Goal: Find specific page/section: Find specific page/section

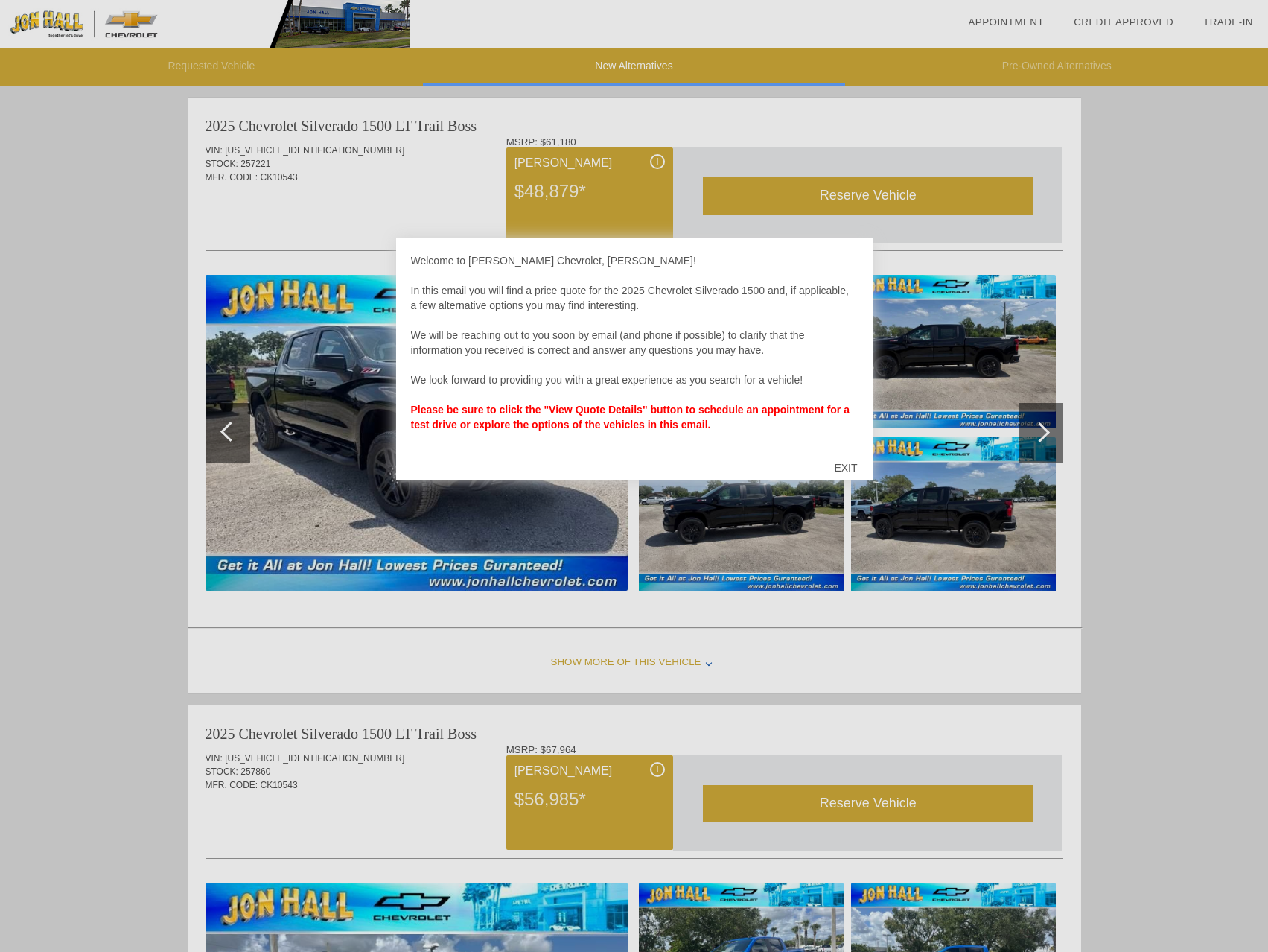
scroll to position [5, 0]
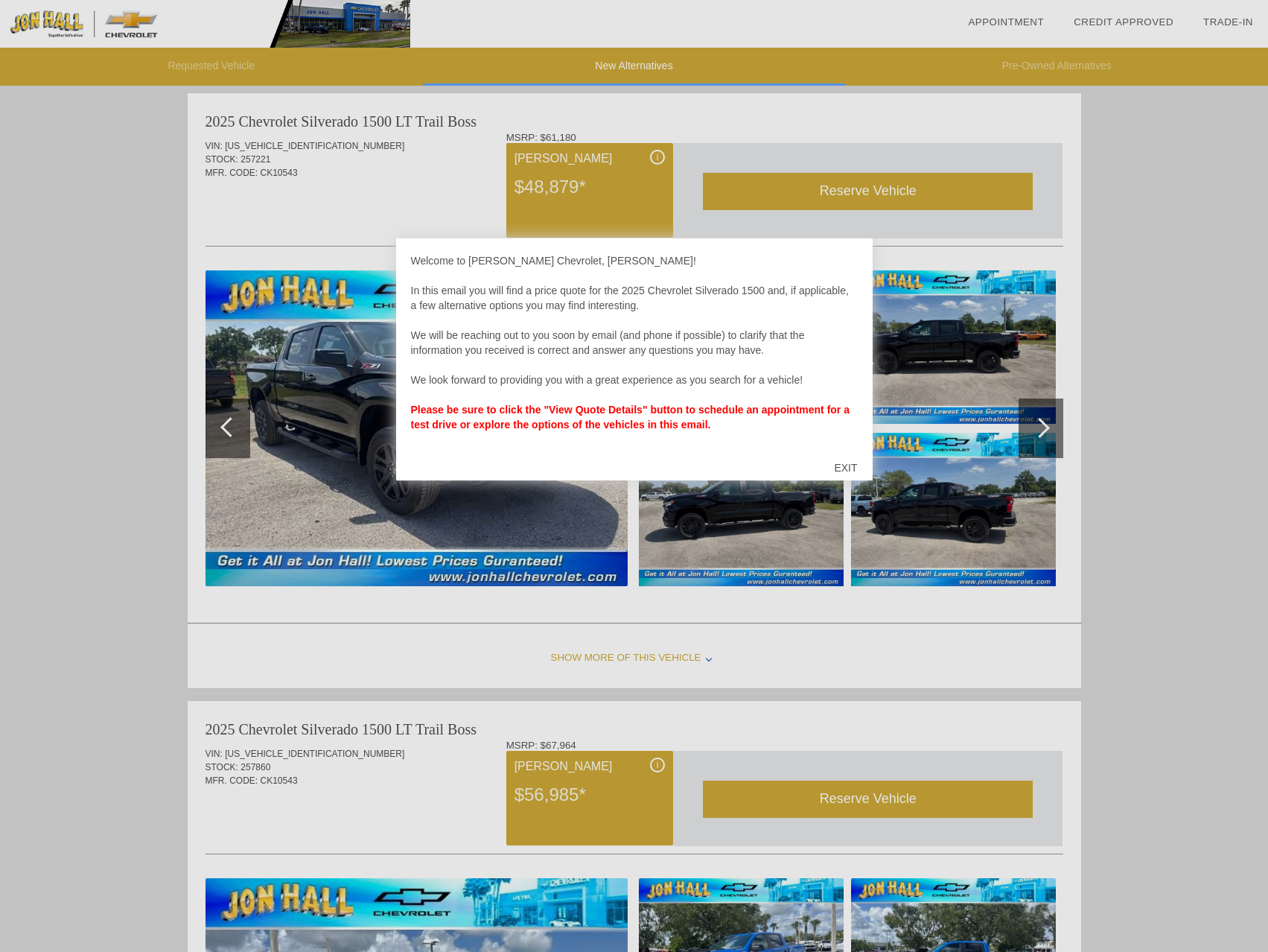
click at [842, 471] on div "EXIT" at bounding box center [846, 468] width 53 height 45
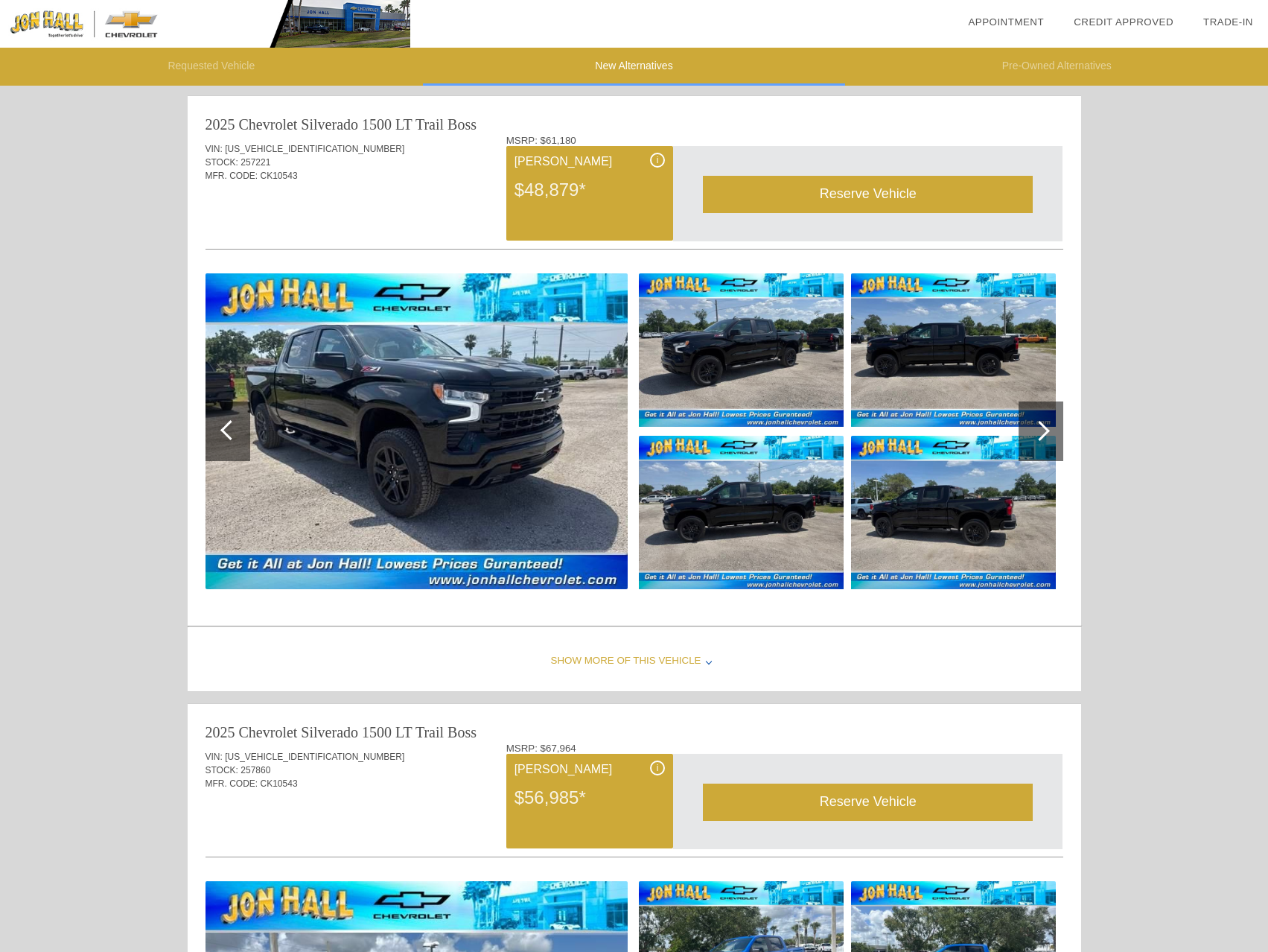
scroll to position [0, 0]
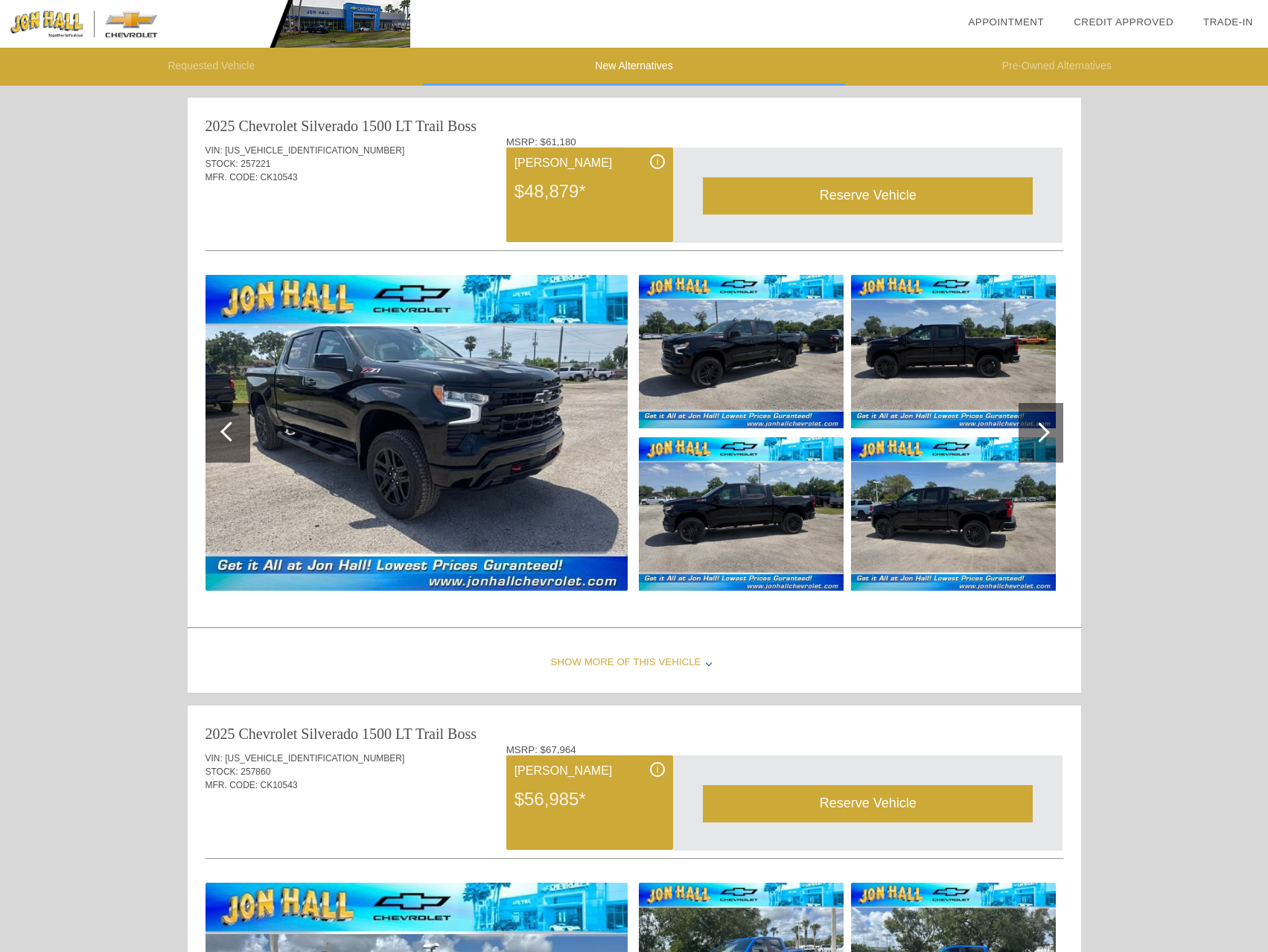
click at [422, 377] on img at bounding box center [416, 432] width 422 height 315
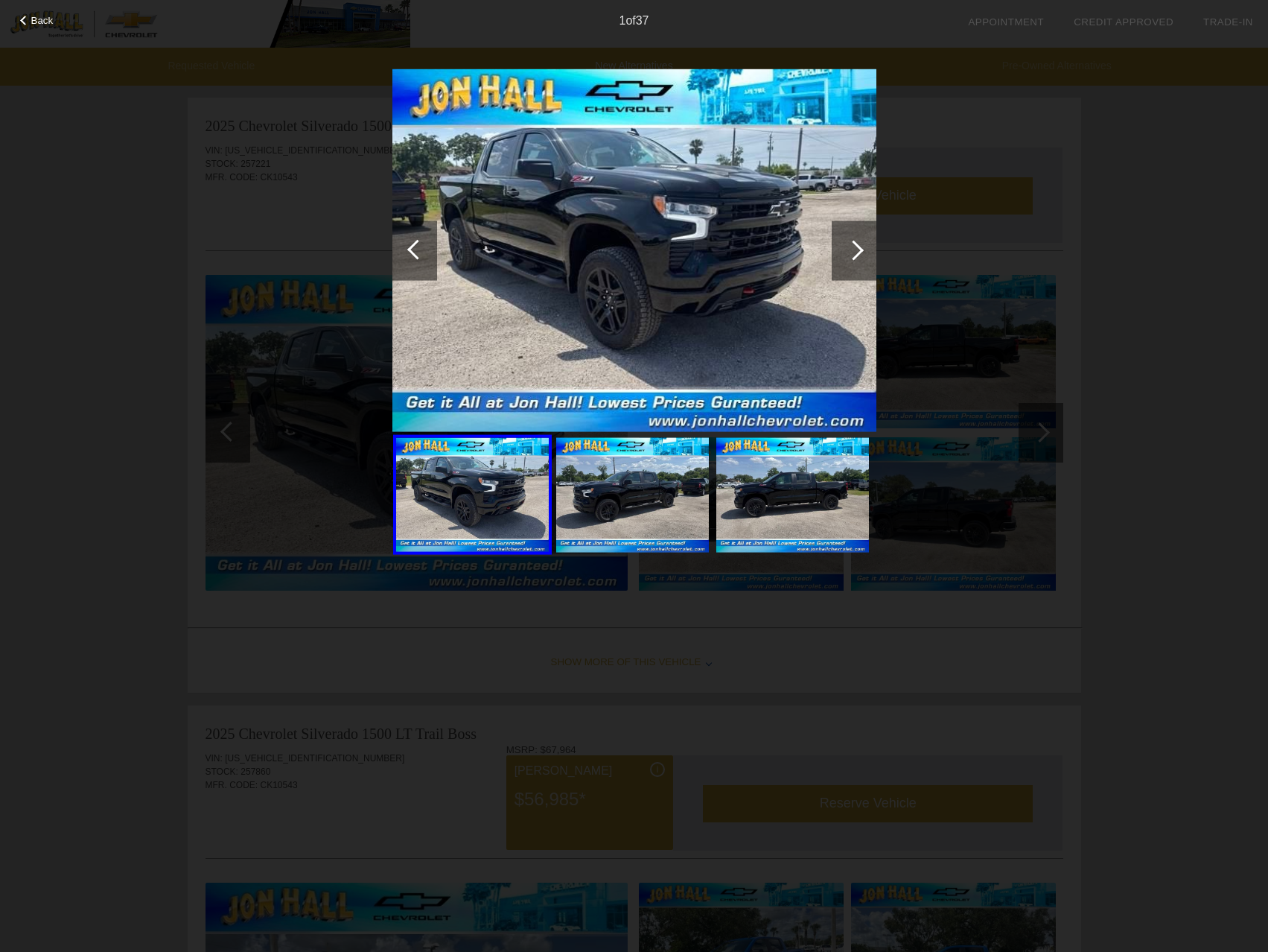
click at [845, 252] on div at bounding box center [854, 249] width 20 height 20
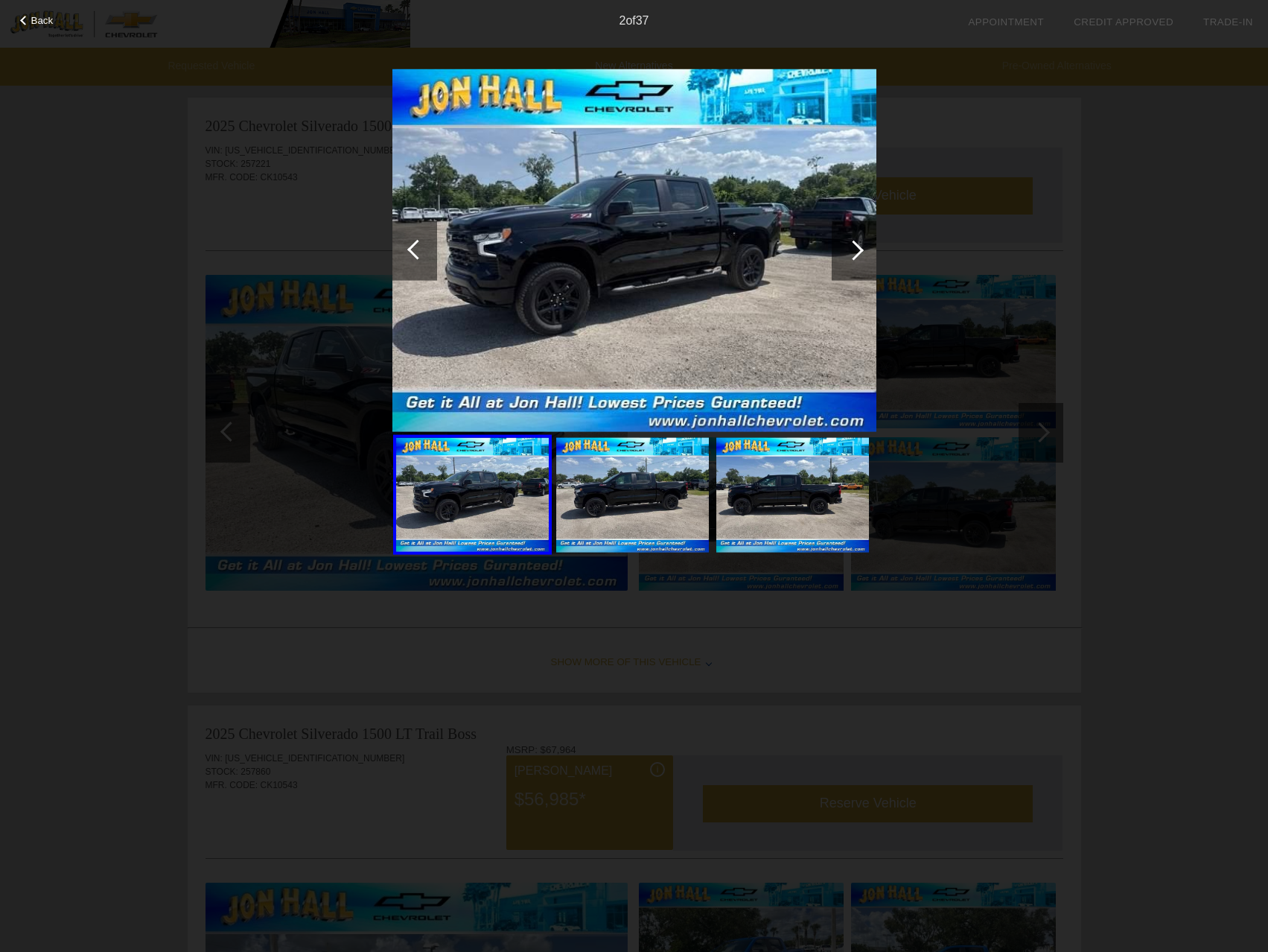
click at [845, 252] on div at bounding box center [854, 249] width 20 height 20
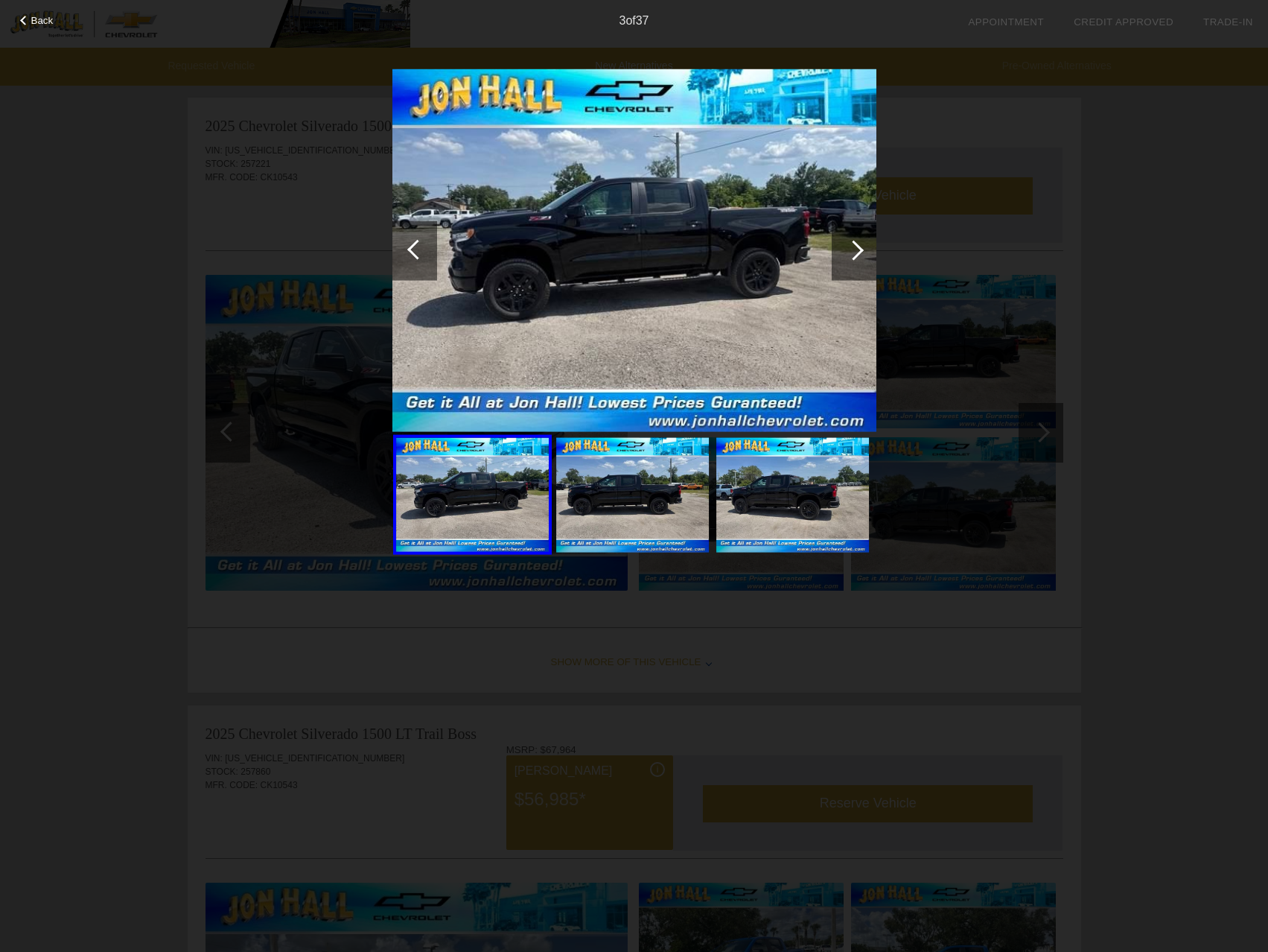
click at [845, 252] on div at bounding box center [854, 249] width 20 height 20
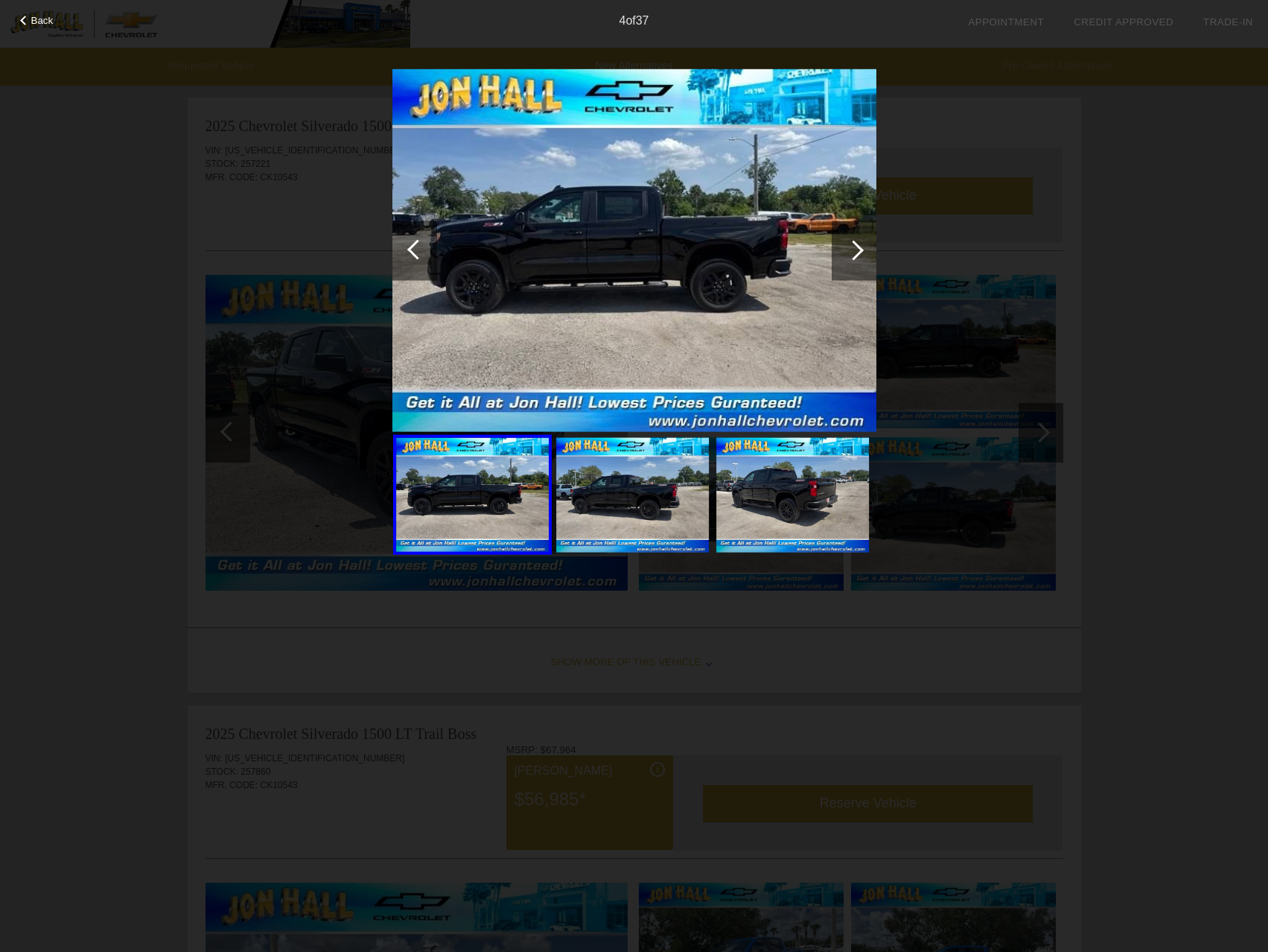
click at [845, 252] on div at bounding box center [854, 249] width 20 height 20
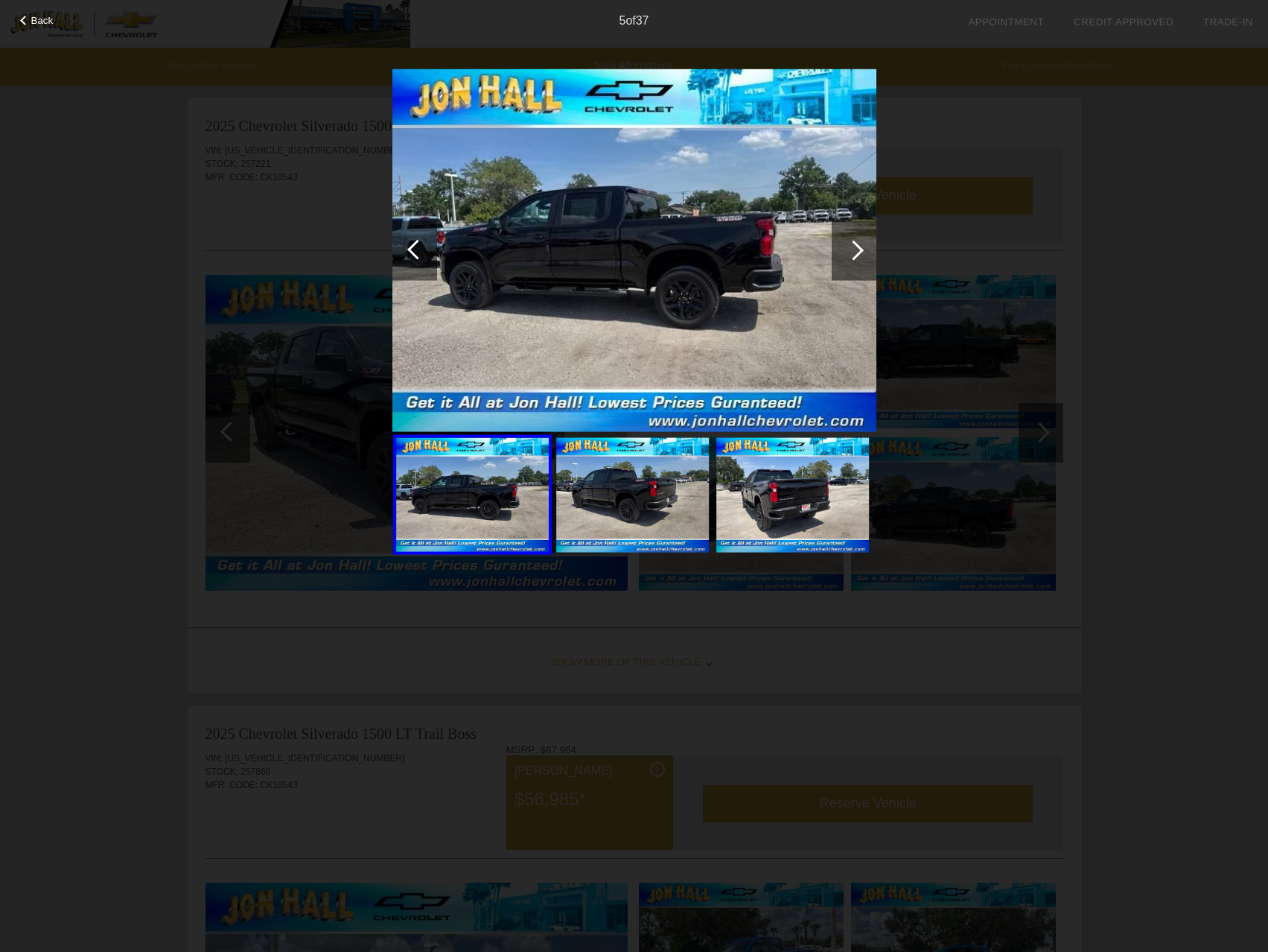
click at [845, 252] on div at bounding box center [854, 249] width 20 height 20
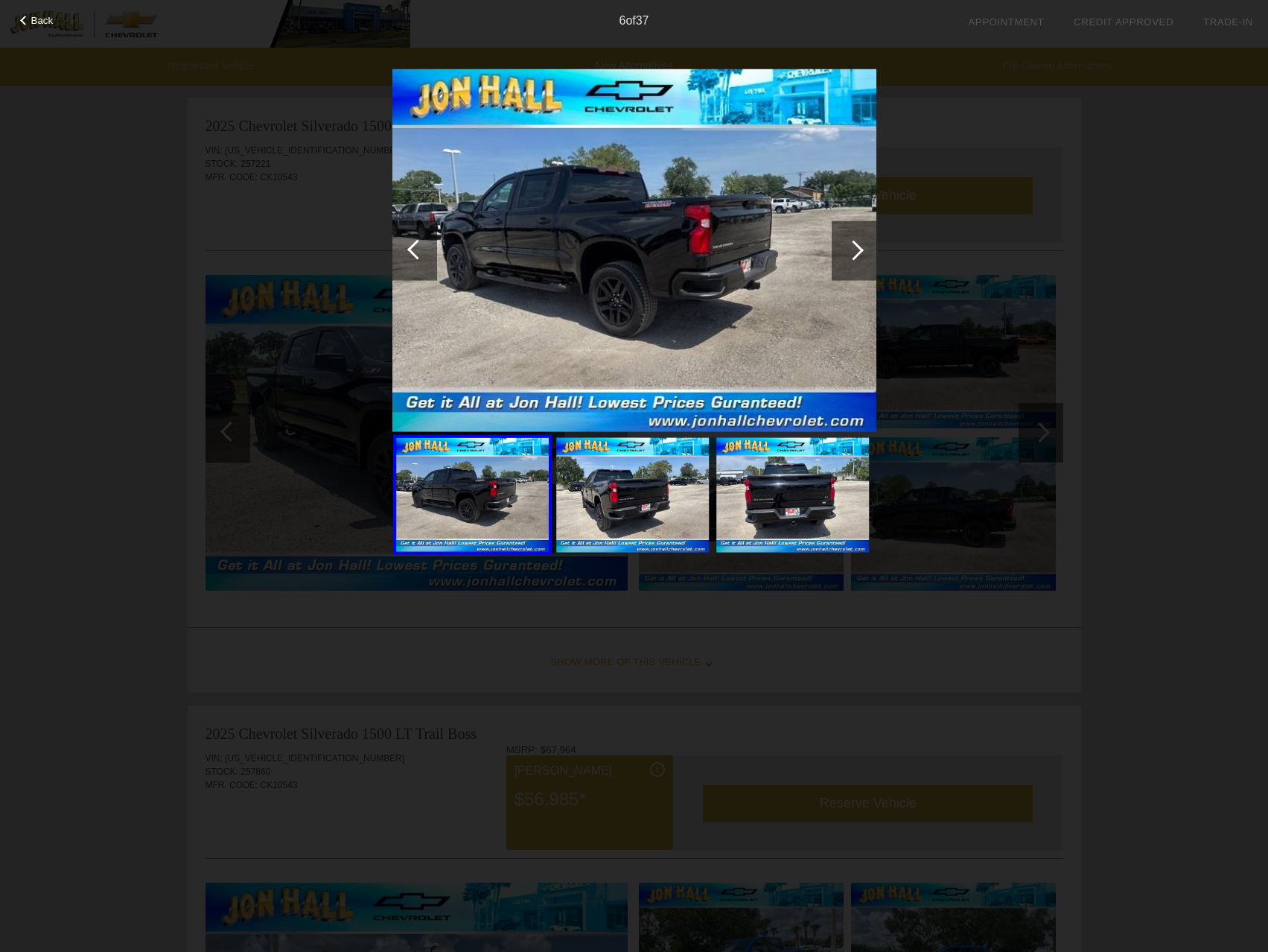
click at [845, 252] on div at bounding box center [854, 249] width 20 height 20
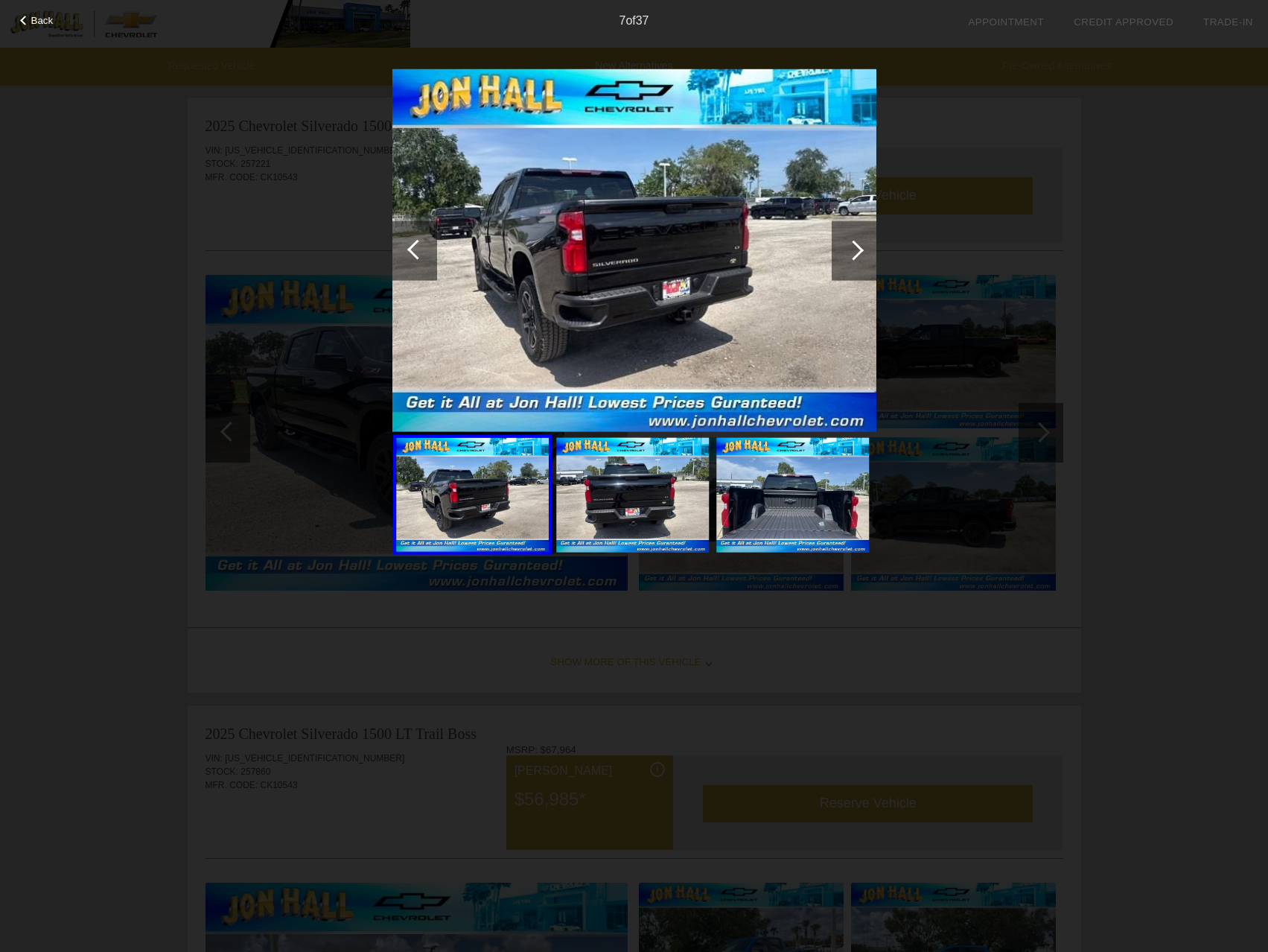
click at [845, 252] on div at bounding box center [854, 249] width 20 height 20
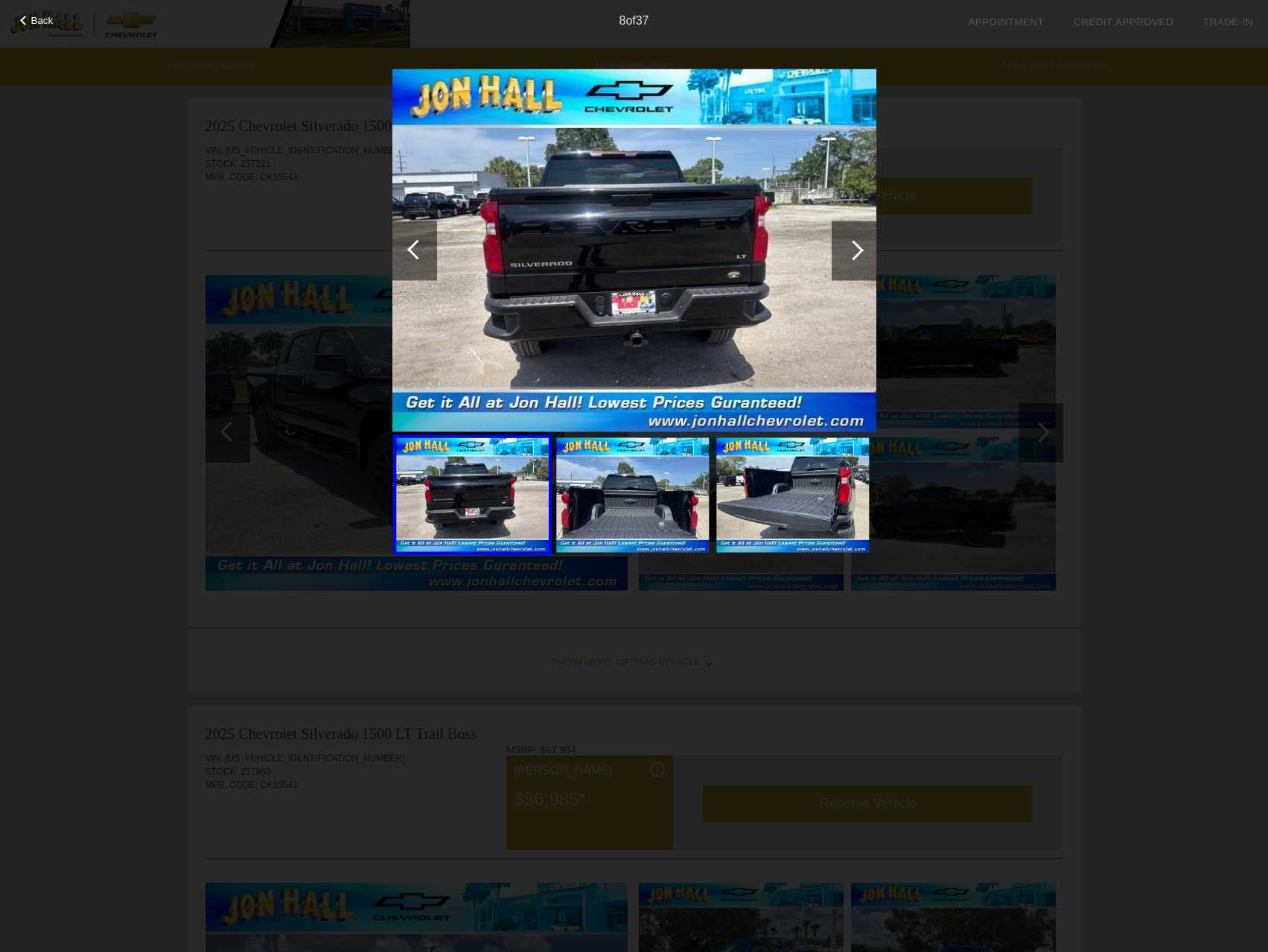
click at [845, 252] on div at bounding box center [854, 249] width 20 height 20
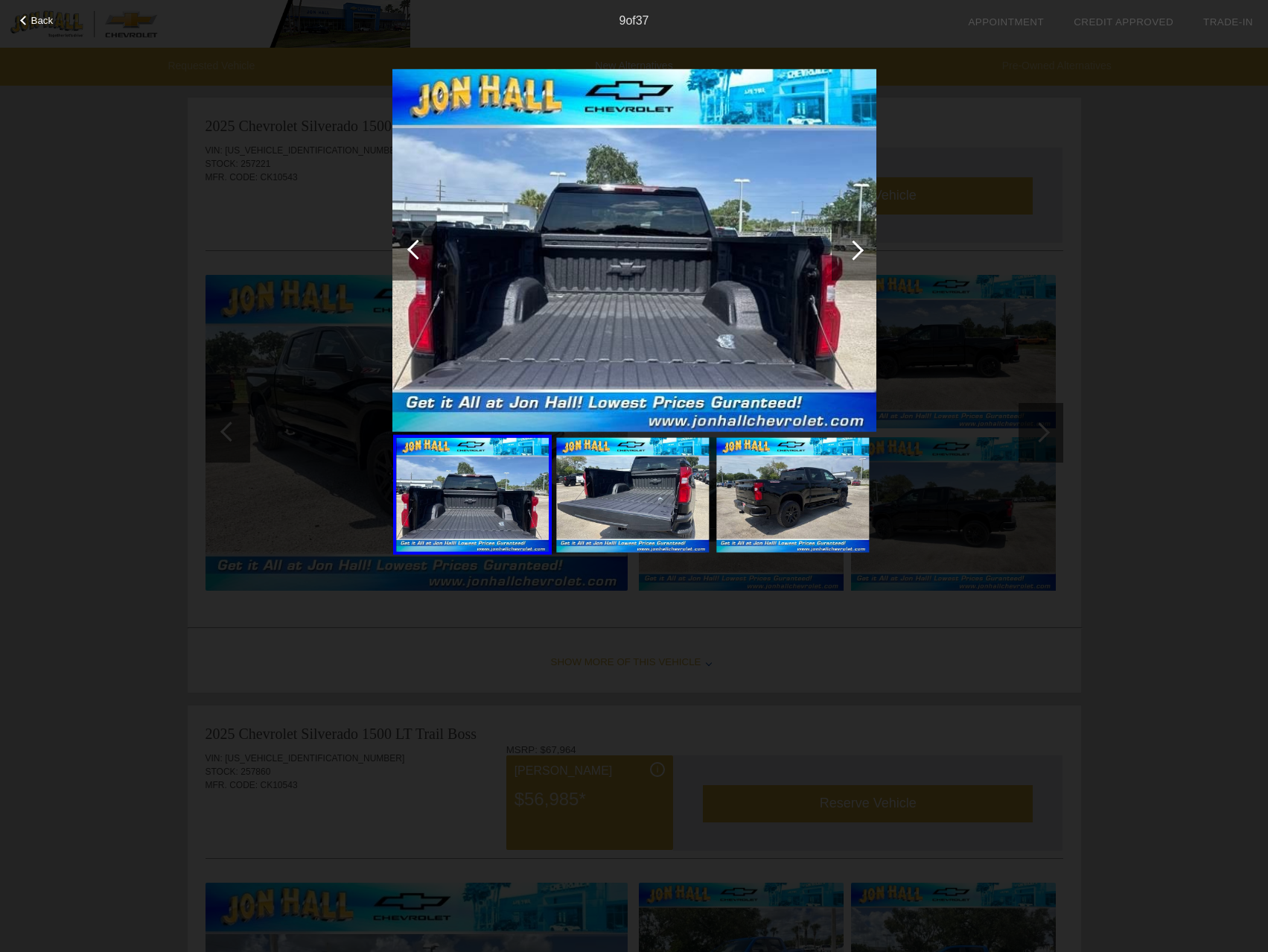
click at [845, 252] on div at bounding box center [854, 249] width 20 height 20
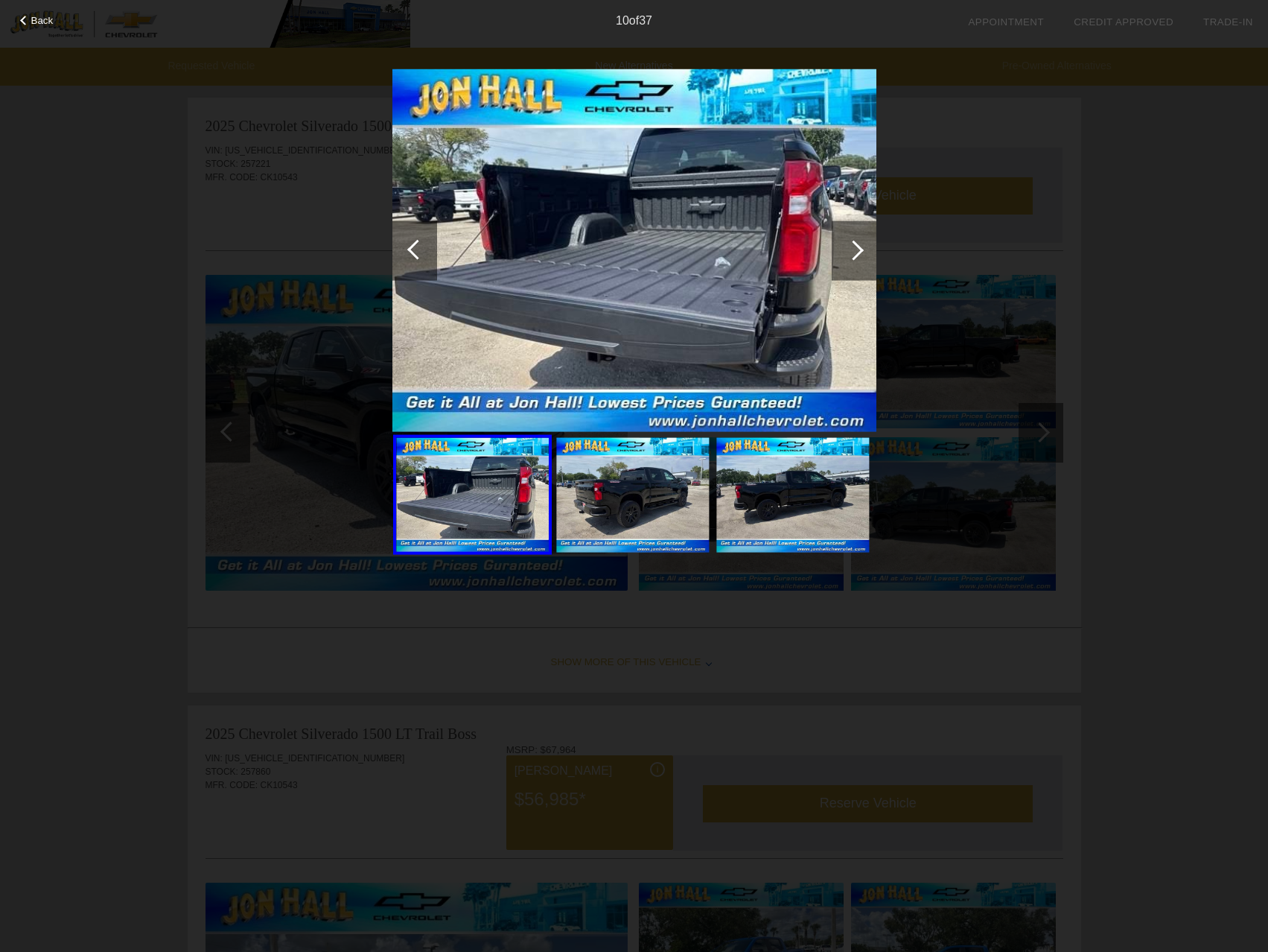
click at [844, 252] on div at bounding box center [854, 250] width 45 height 60
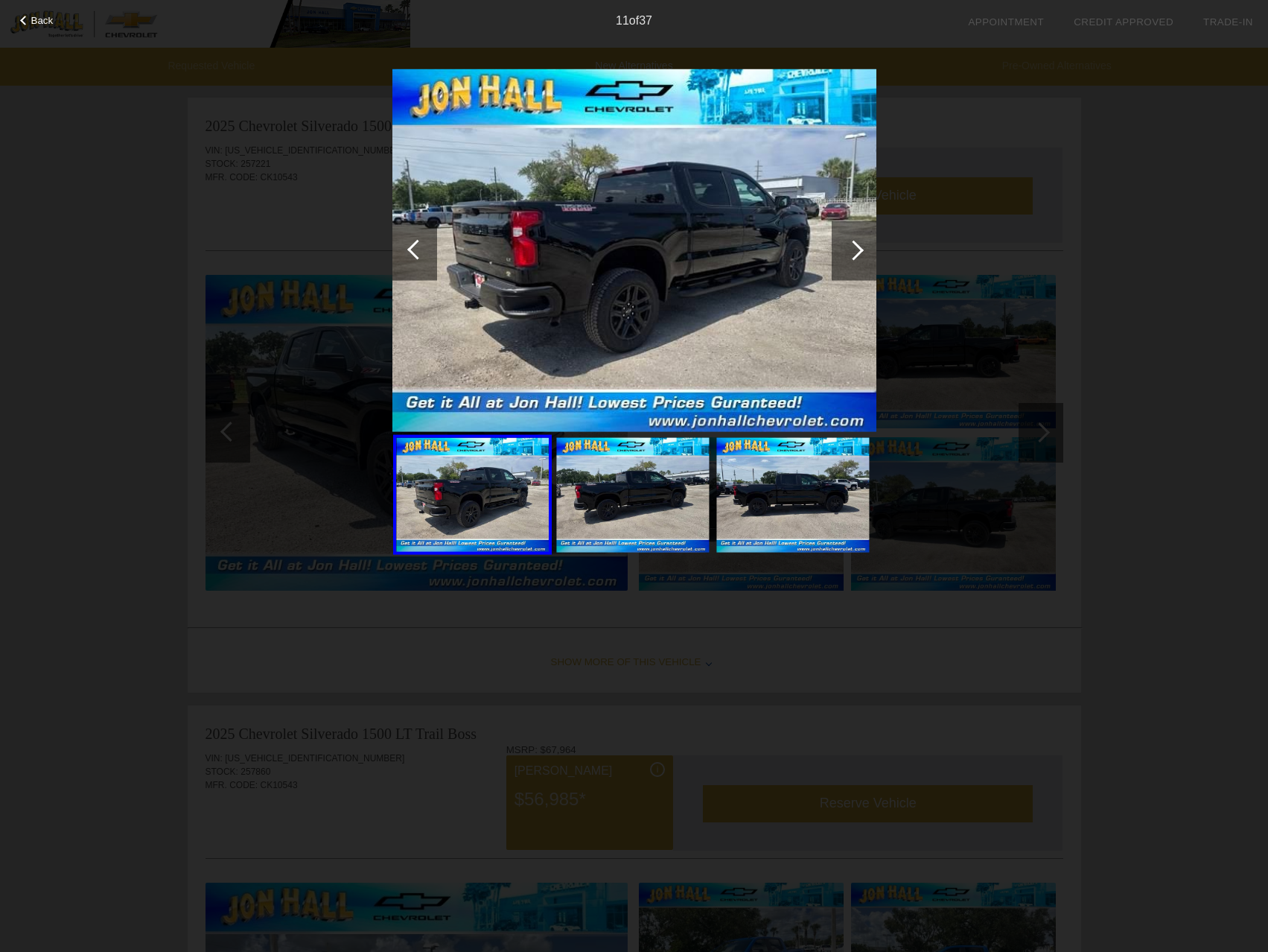
click at [844, 252] on div at bounding box center [854, 250] width 45 height 60
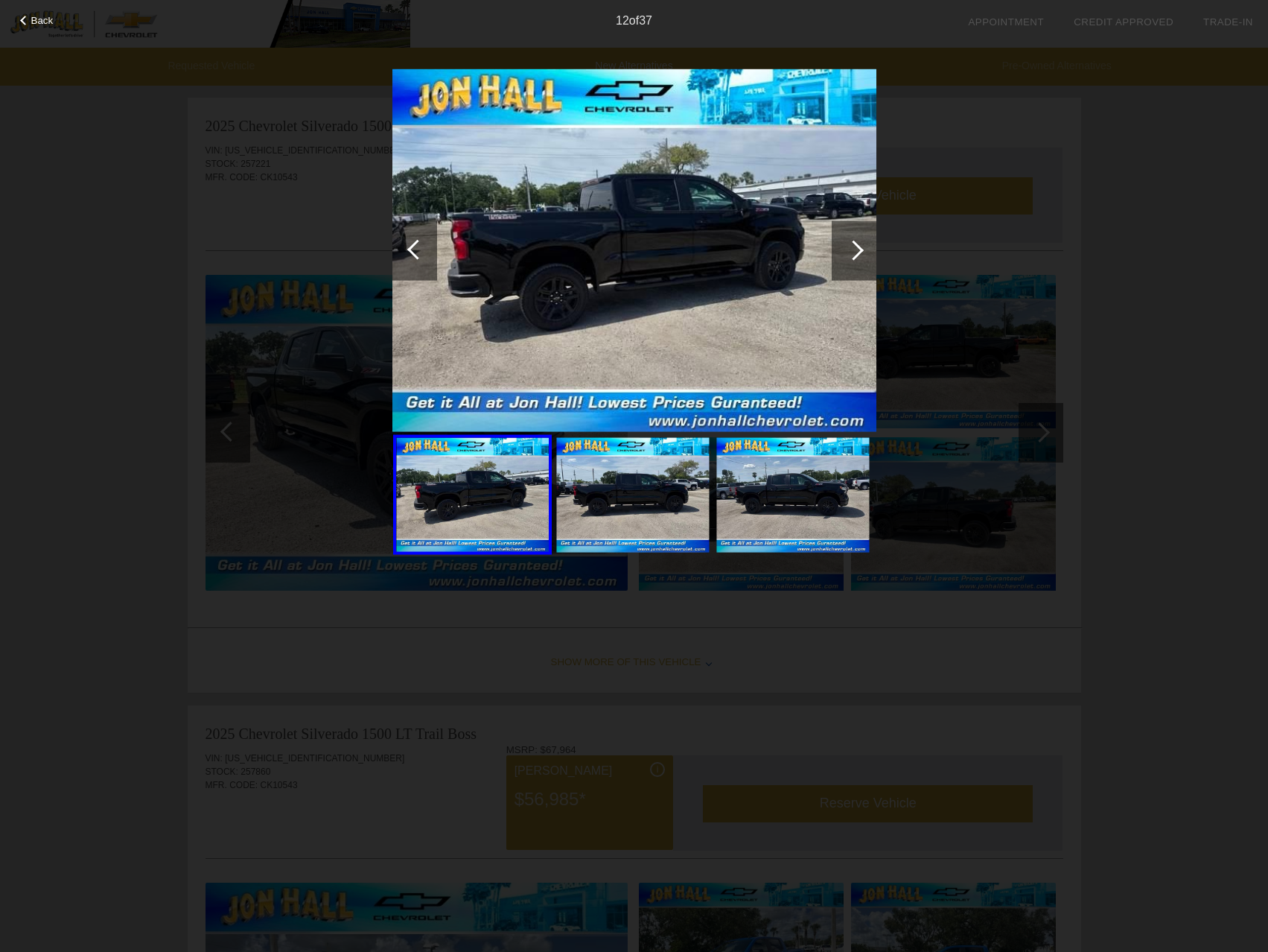
click at [844, 252] on div at bounding box center [854, 250] width 45 height 60
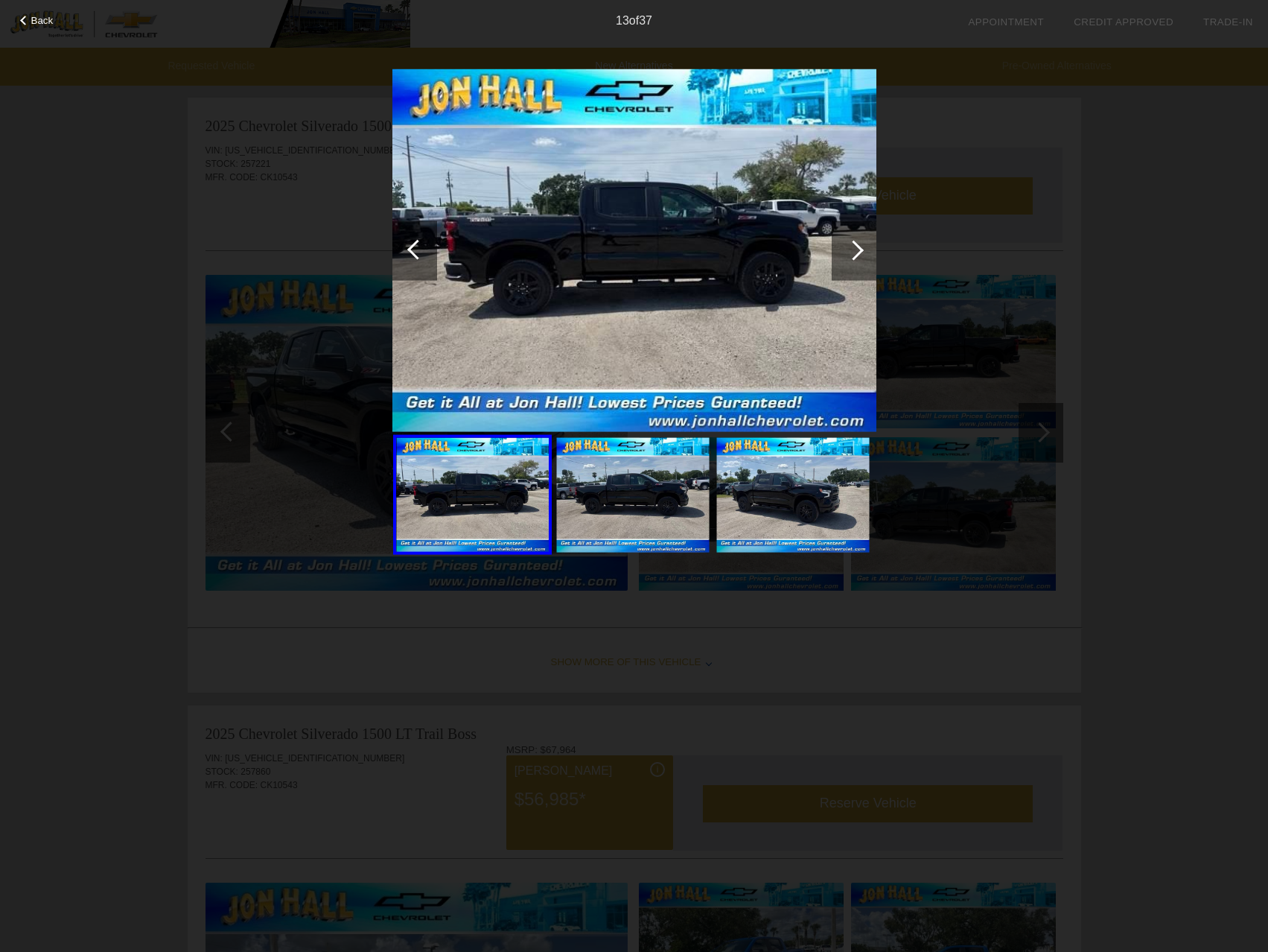
click at [844, 252] on div at bounding box center [854, 250] width 45 height 60
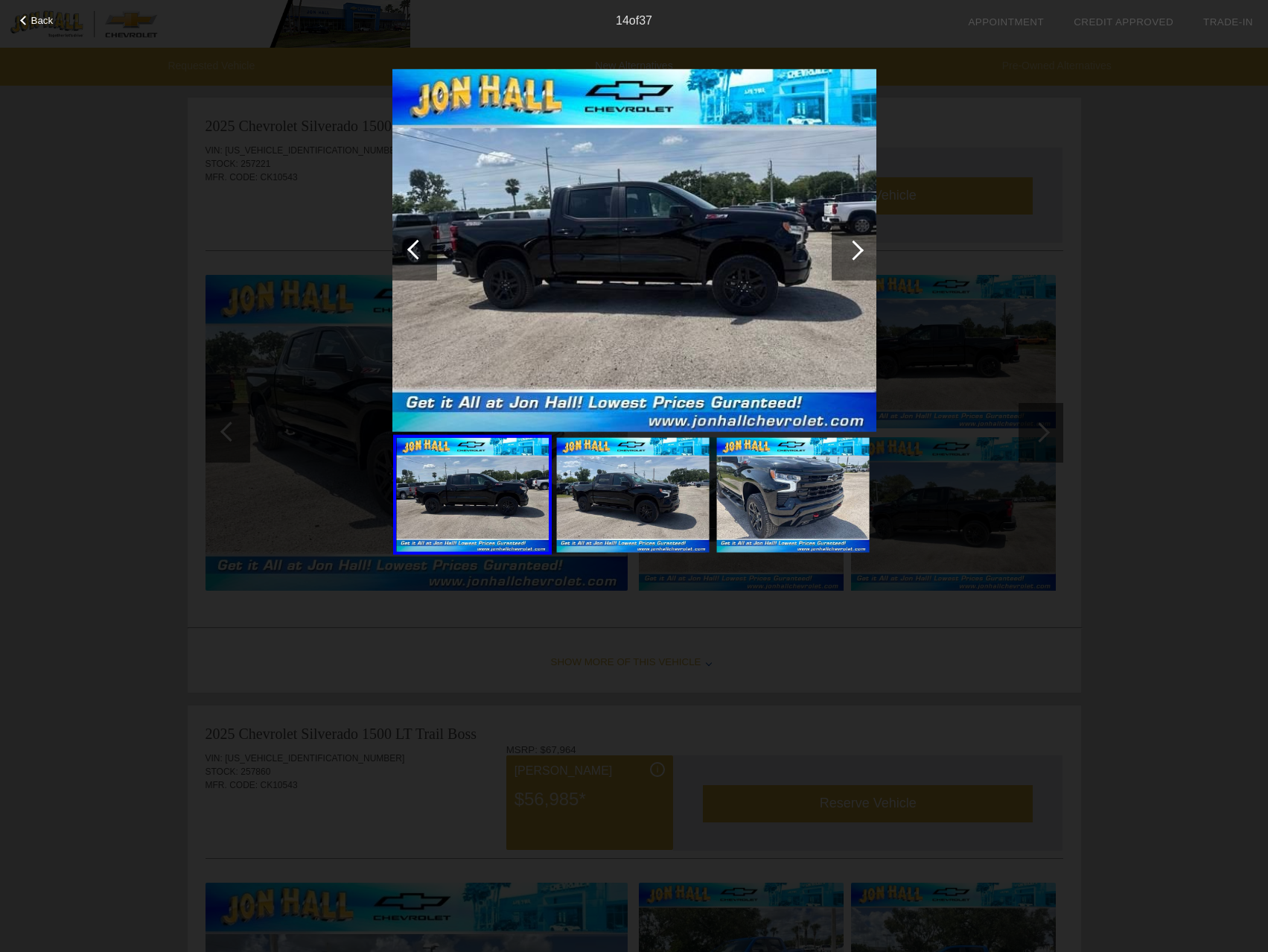
click at [844, 252] on div at bounding box center [854, 250] width 45 height 60
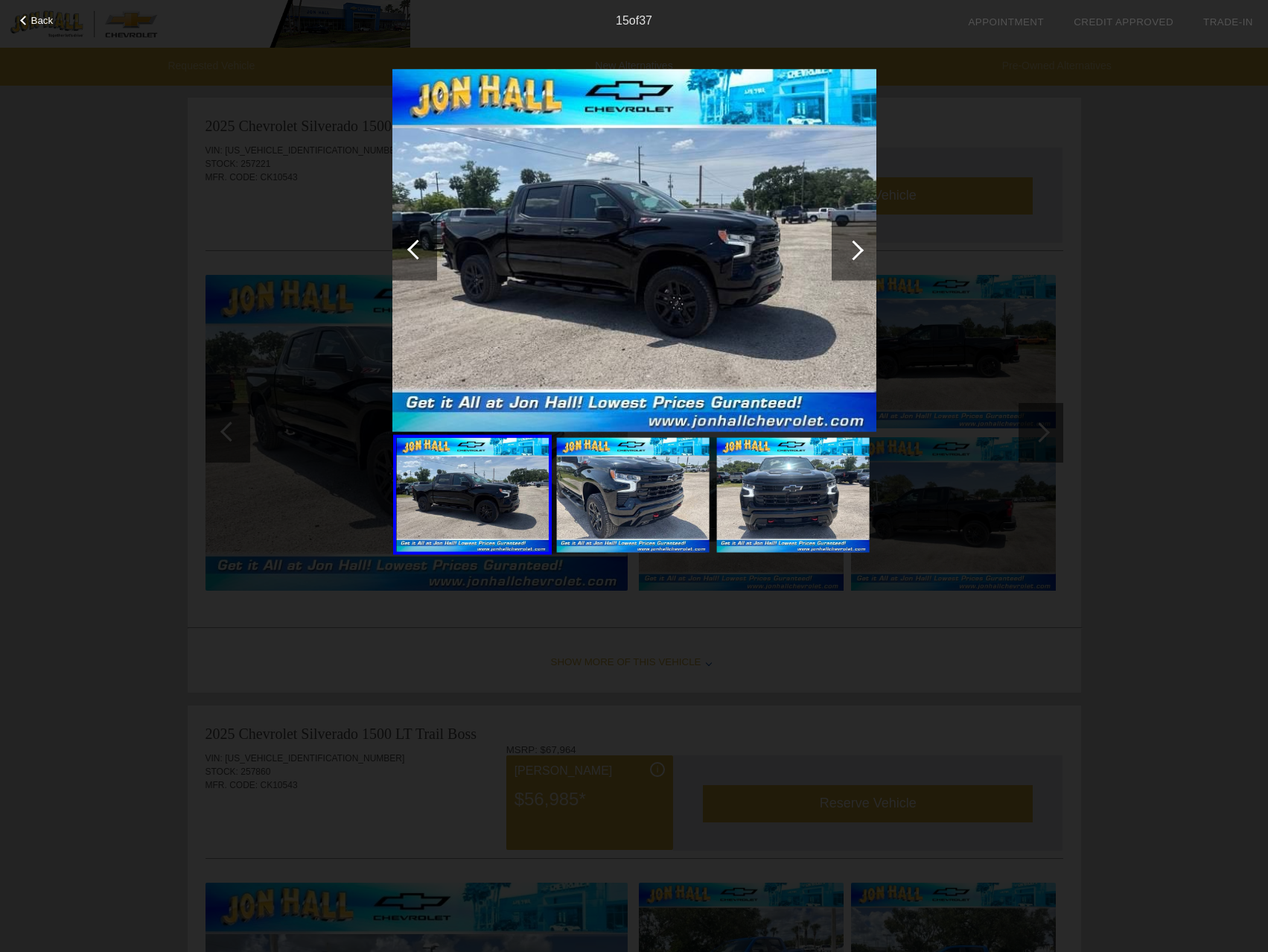
click at [844, 252] on div at bounding box center [854, 250] width 45 height 60
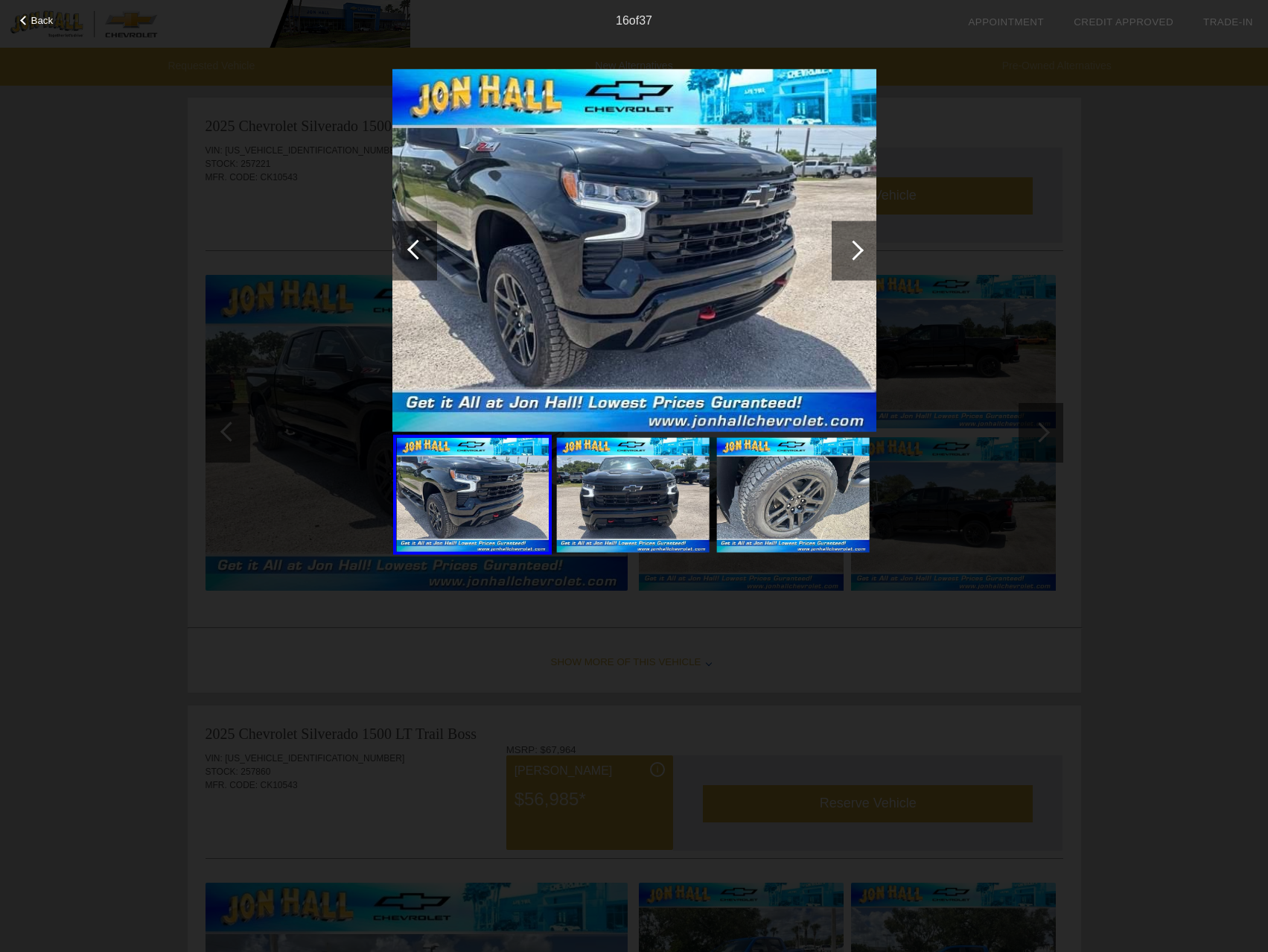
click at [844, 252] on div at bounding box center [854, 250] width 45 height 60
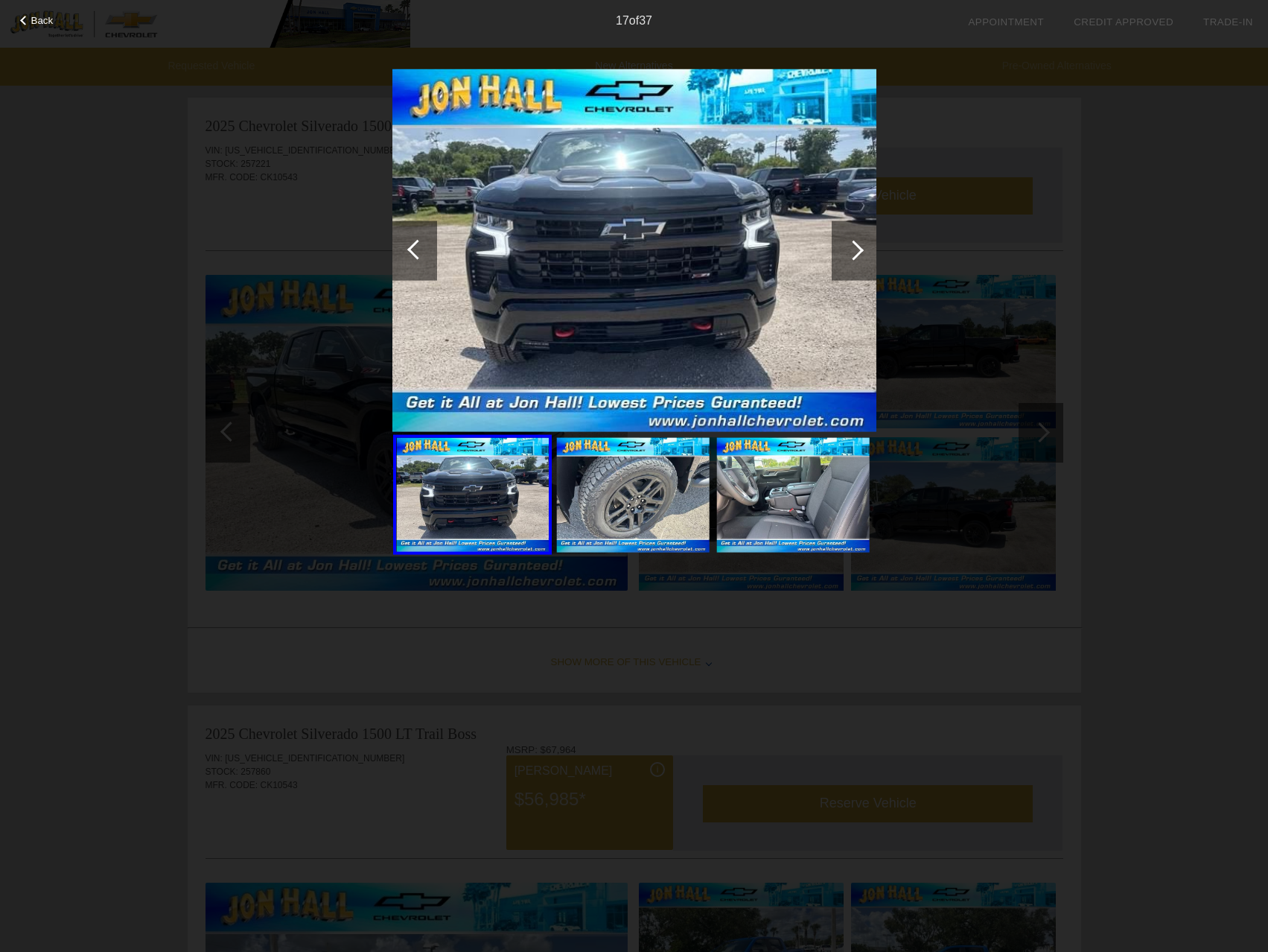
click at [844, 252] on div at bounding box center [854, 250] width 45 height 60
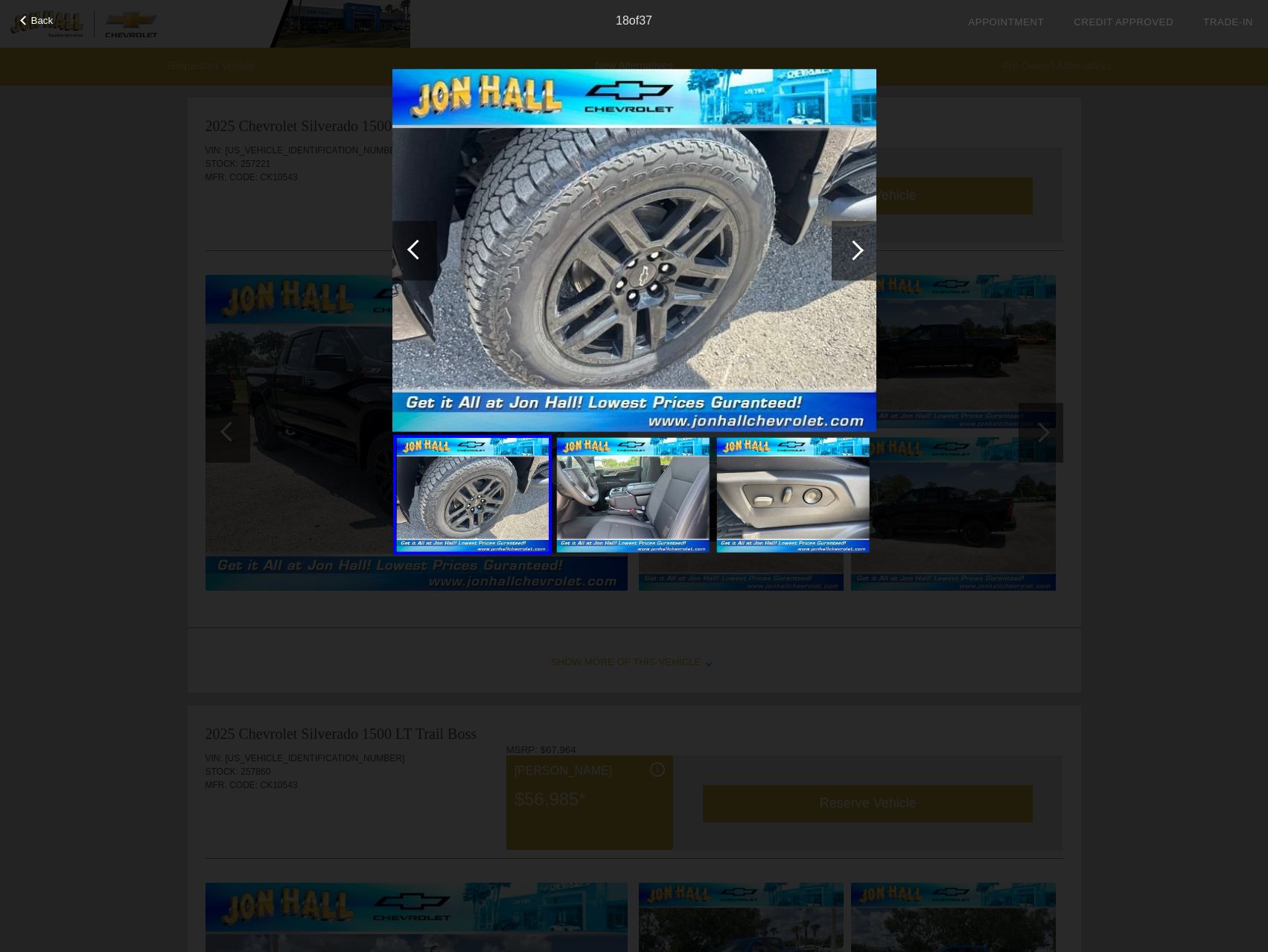
click at [844, 252] on div at bounding box center [854, 250] width 45 height 60
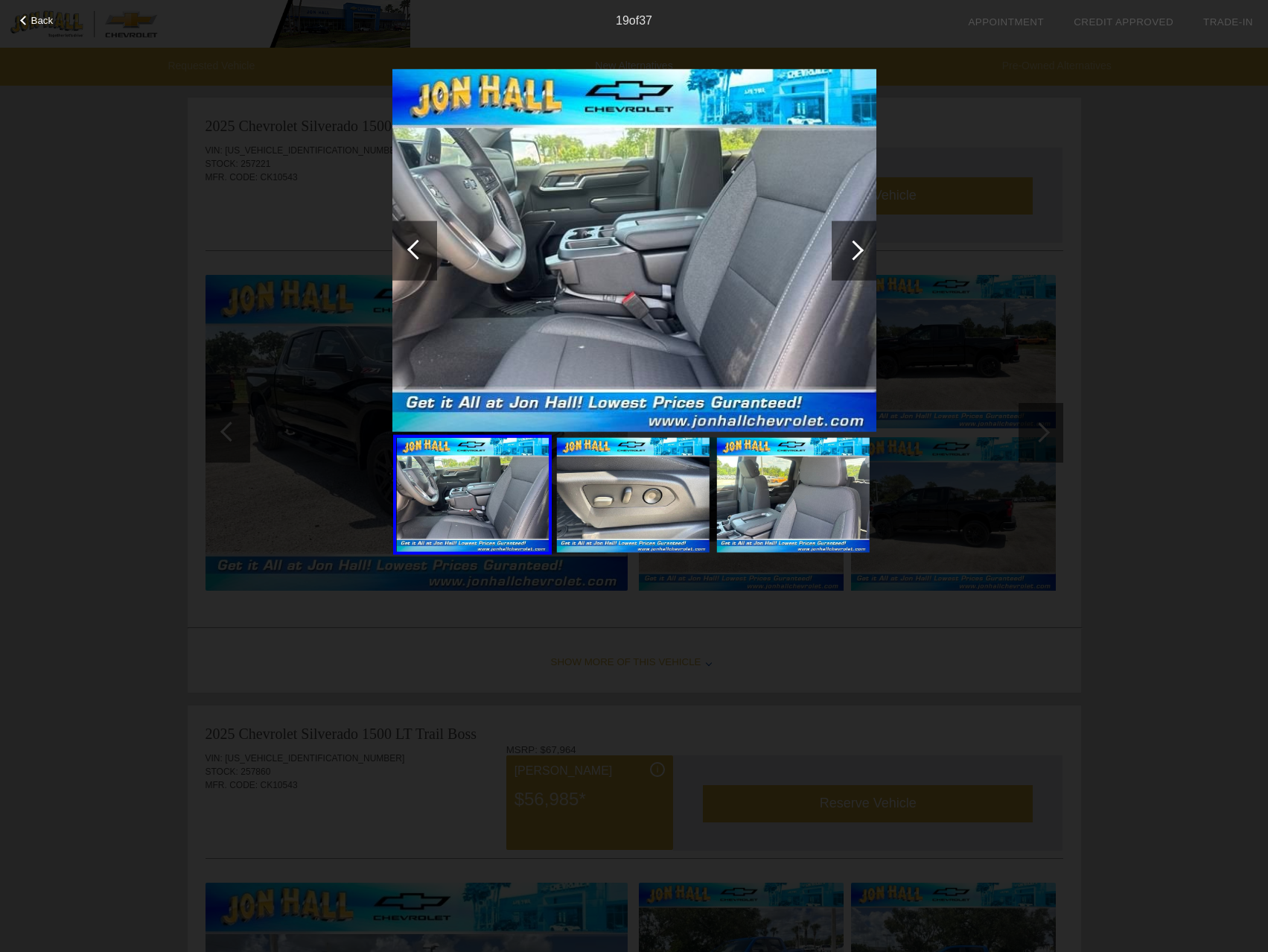
click at [844, 252] on div at bounding box center [854, 250] width 45 height 60
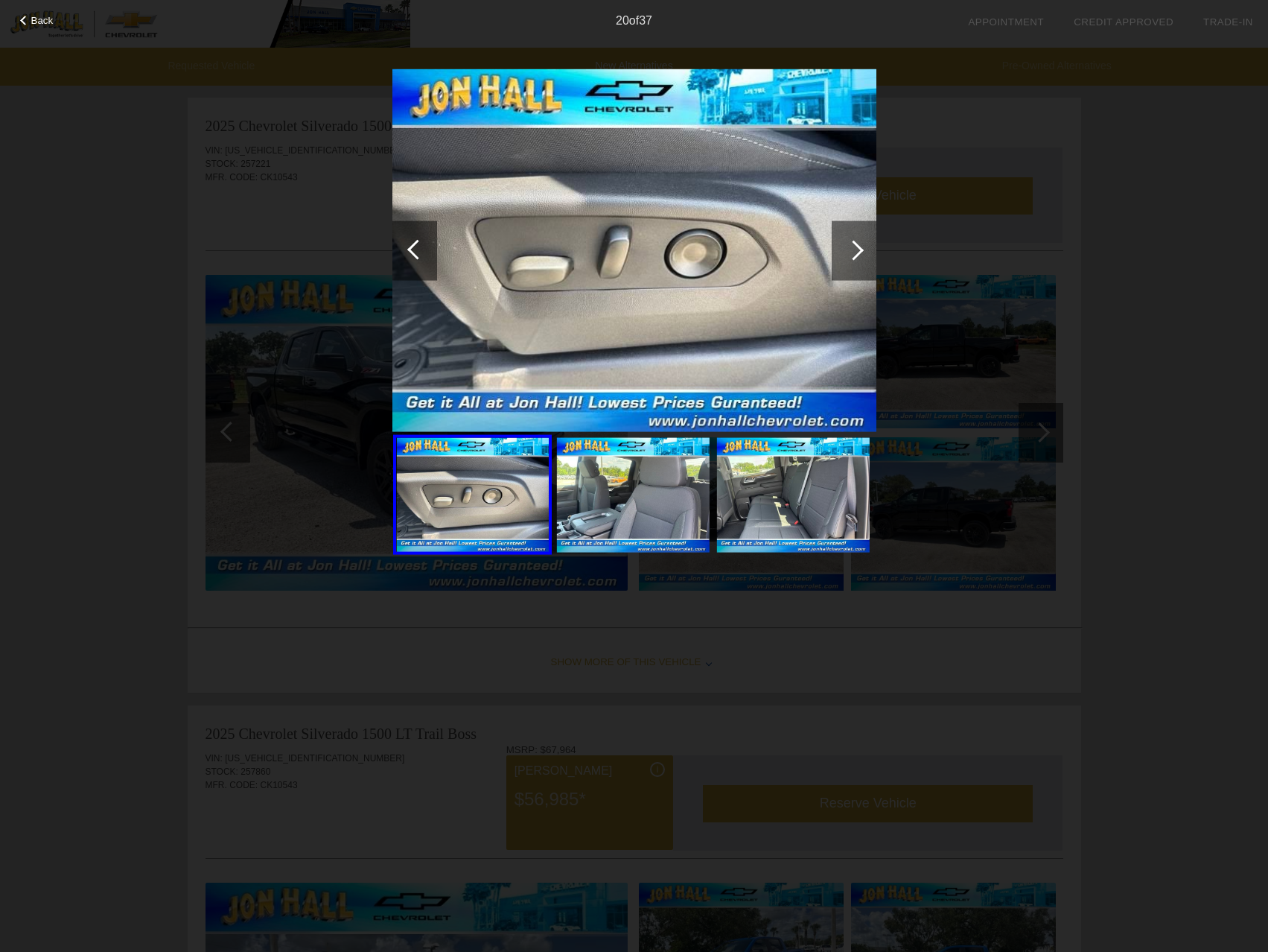
click at [1151, 254] on div "Back 20 of 37" at bounding box center [634, 476] width 1268 height 952
click at [1200, 161] on div "Back 20 of 37" at bounding box center [634, 476] width 1268 height 952
